Goal: Task Accomplishment & Management: Manage account settings

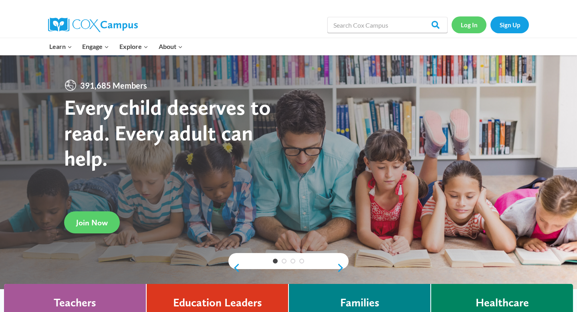
click at [463, 24] on link "Log In" at bounding box center [468, 24] width 35 height 16
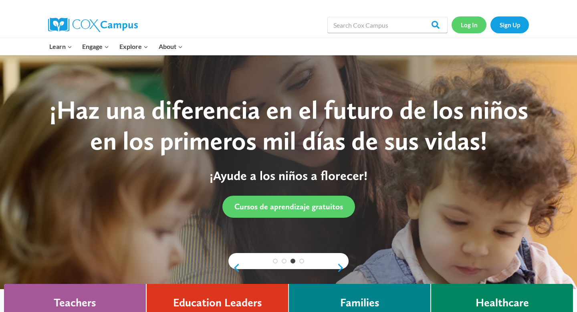
click at [475, 28] on link "Log In" at bounding box center [468, 24] width 35 height 16
click at [467, 24] on link "Log In" at bounding box center [468, 24] width 35 height 16
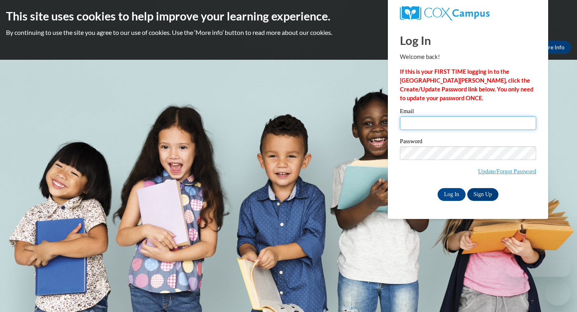
click at [470, 126] on input "Email" at bounding box center [468, 123] width 136 height 14
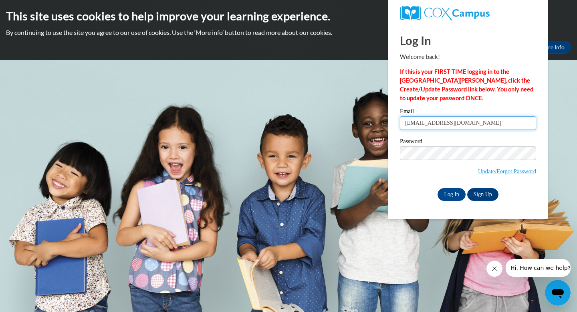
type input "[EMAIL_ADDRESS][DOMAIN_NAME]`"
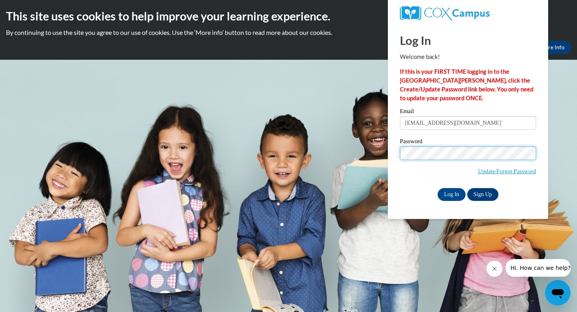
click at [437, 188] on input "Log In" at bounding box center [451, 194] width 28 height 13
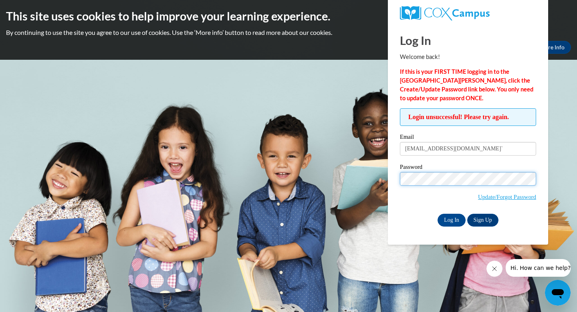
click at [437, 213] on input "Log In" at bounding box center [451, 219] width 28 height 13
